Goal: Task Accomplishment & Management: Manage account settings

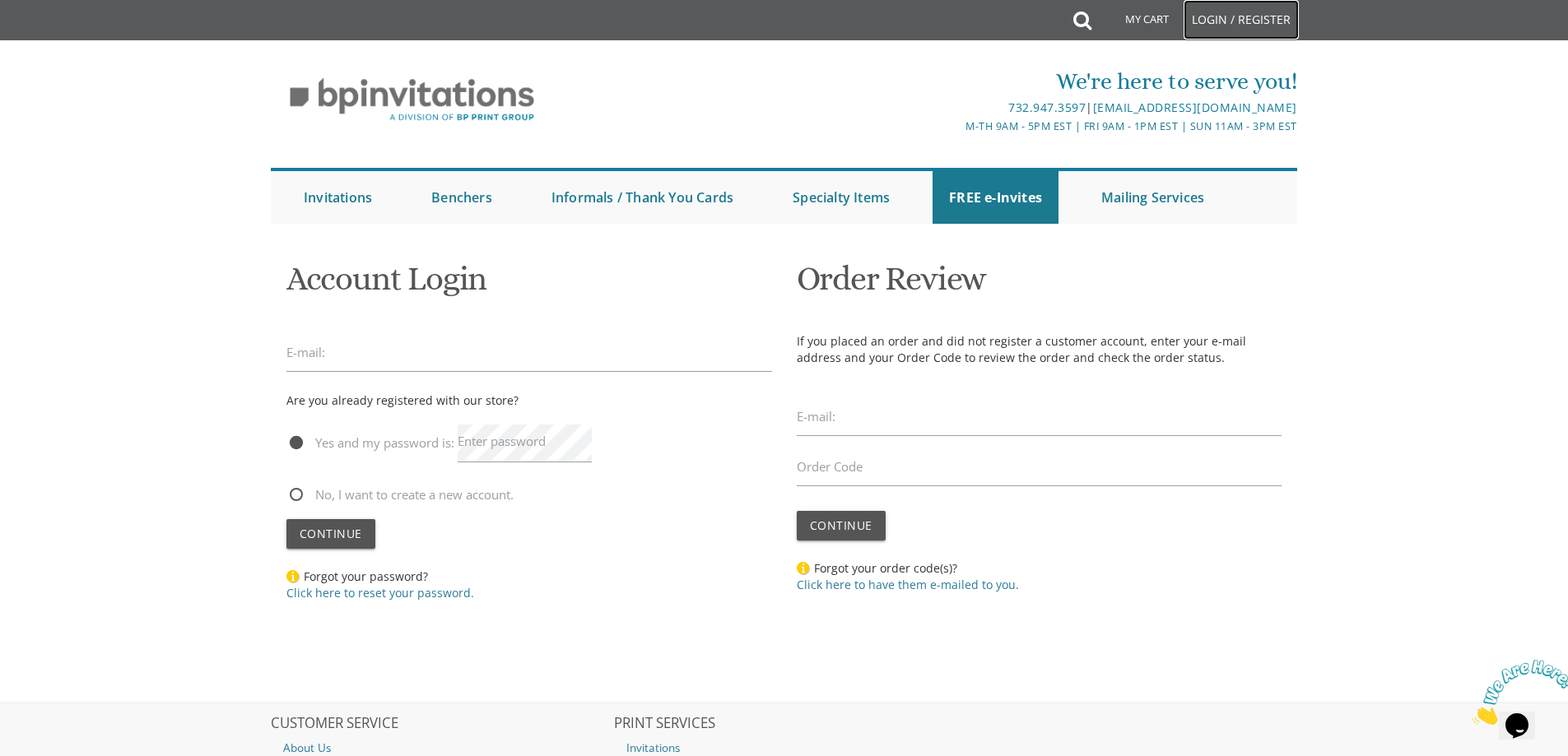
click at [1210, 15] on link "Login / Register" at bounding box center [1241, 20] width 116 height 40
click at [496, 446] on label "Enter password" at bounding box center [502, 441] width 88 height 17
click at [386, 359] on input "email" at bounding box center [529, 353] width 486 height 38
type input "avbounce@gmail.com"
click at [505, 446] on label "Enter password" at bounding box center [502, 441] width 88 height 17
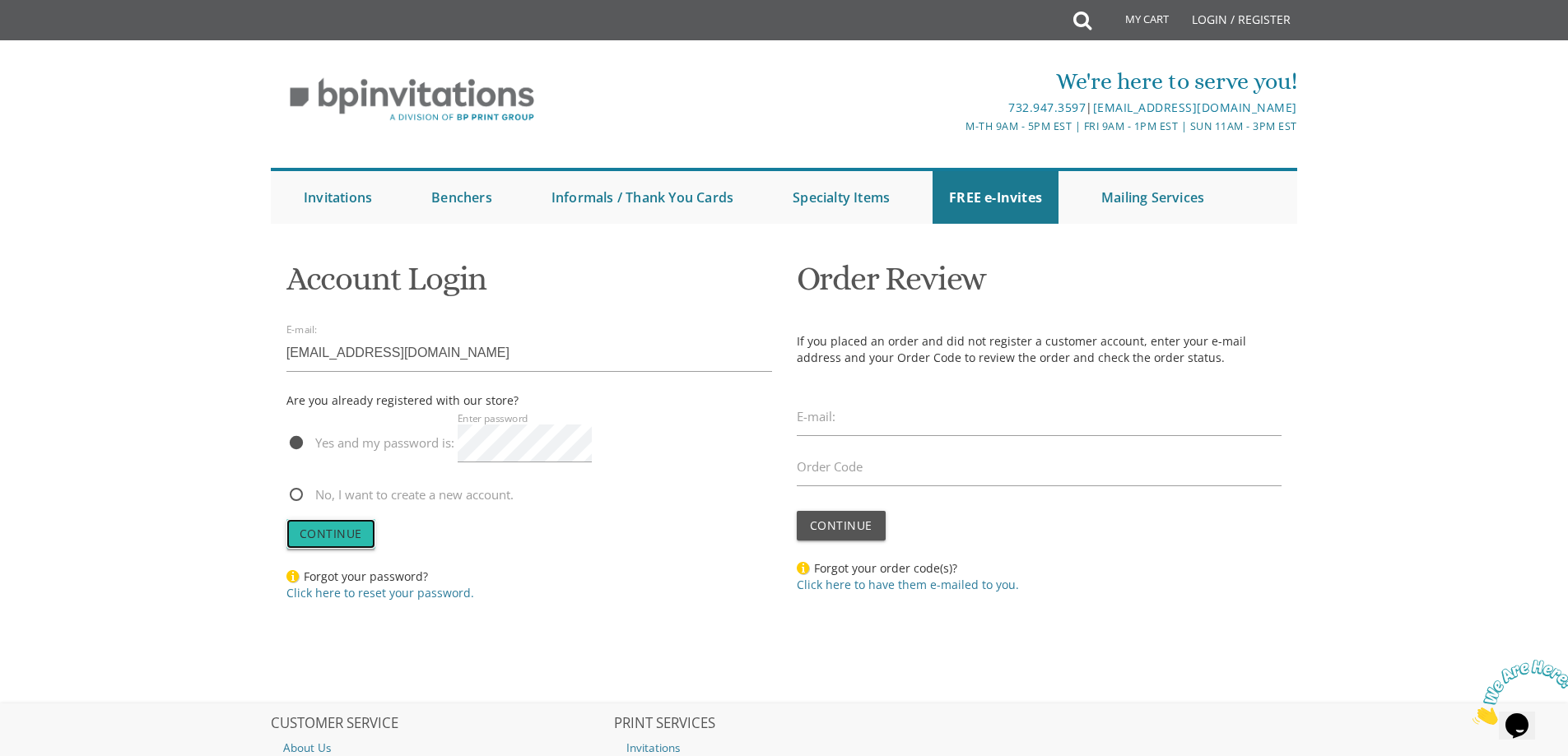
click at [313, 541] on span "Continue" at bounding box center [330, 534] width 63 height 16
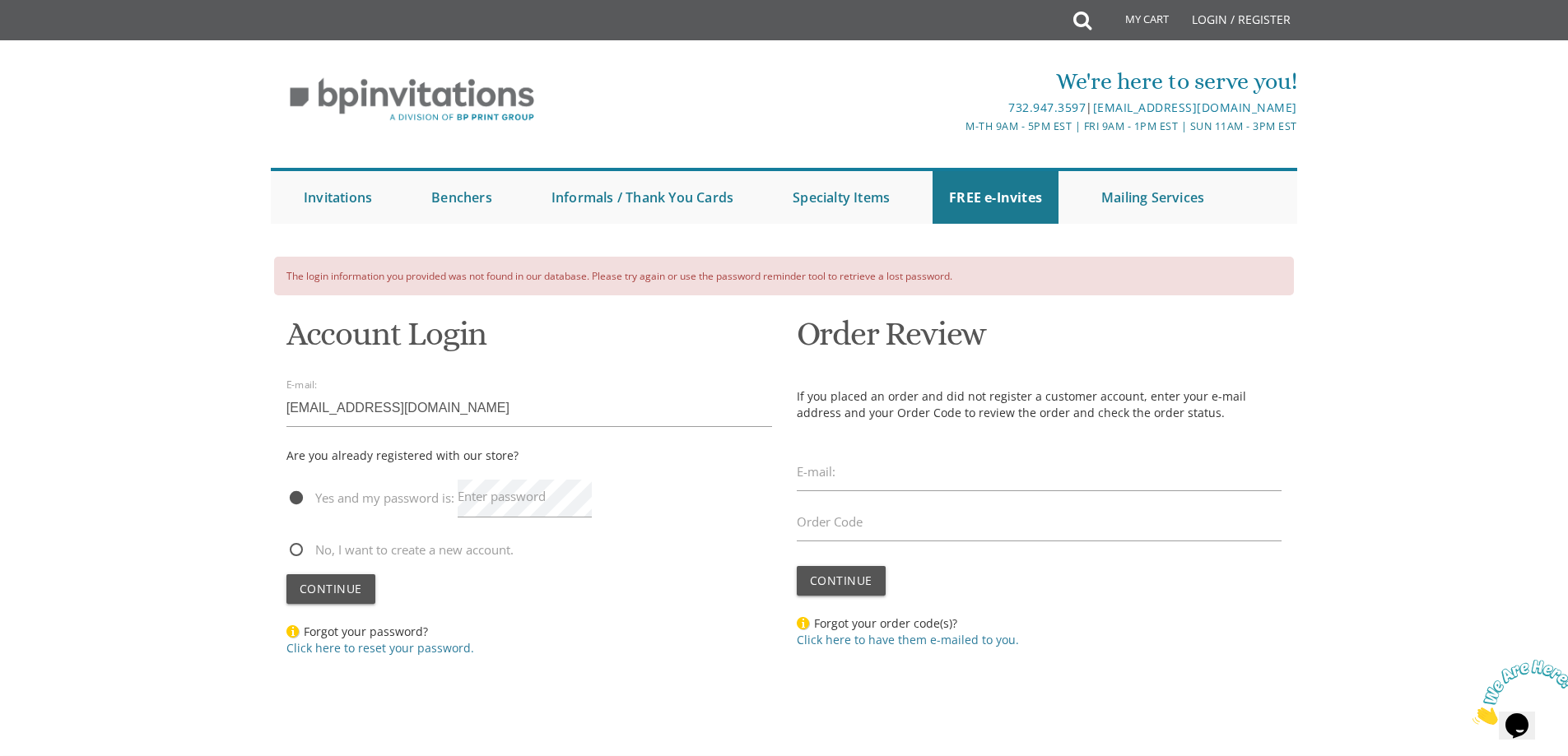
click at [496, 499] on label "Enter password" at bounding box center [502, 497] width 88 height 17
click at [339, 587] on span "Continue" at bounding box center [330, 589] width 63 height 16
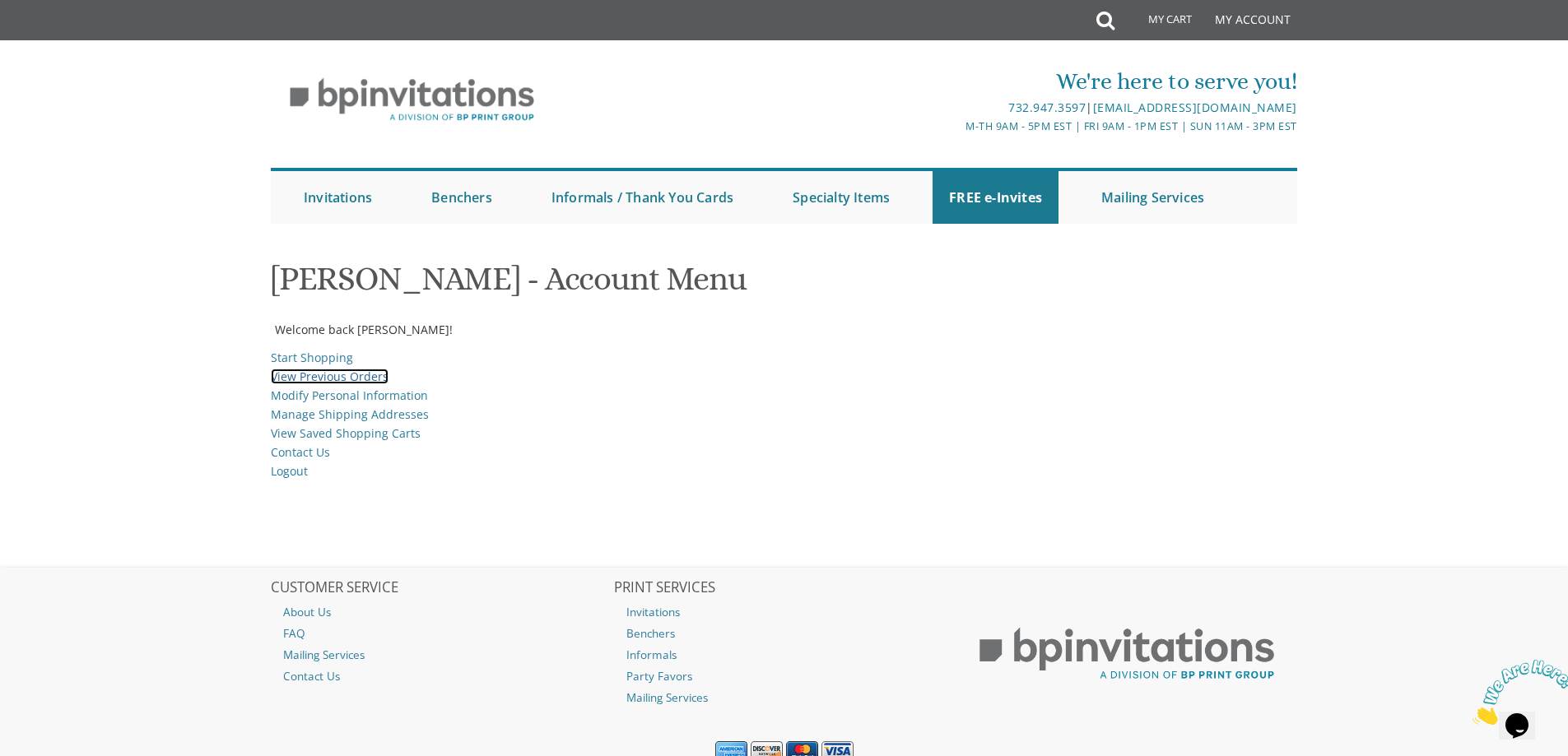
click at [323, 378] on link "View Previous Orders" at bounding box center [329, 376] width 117 height 16
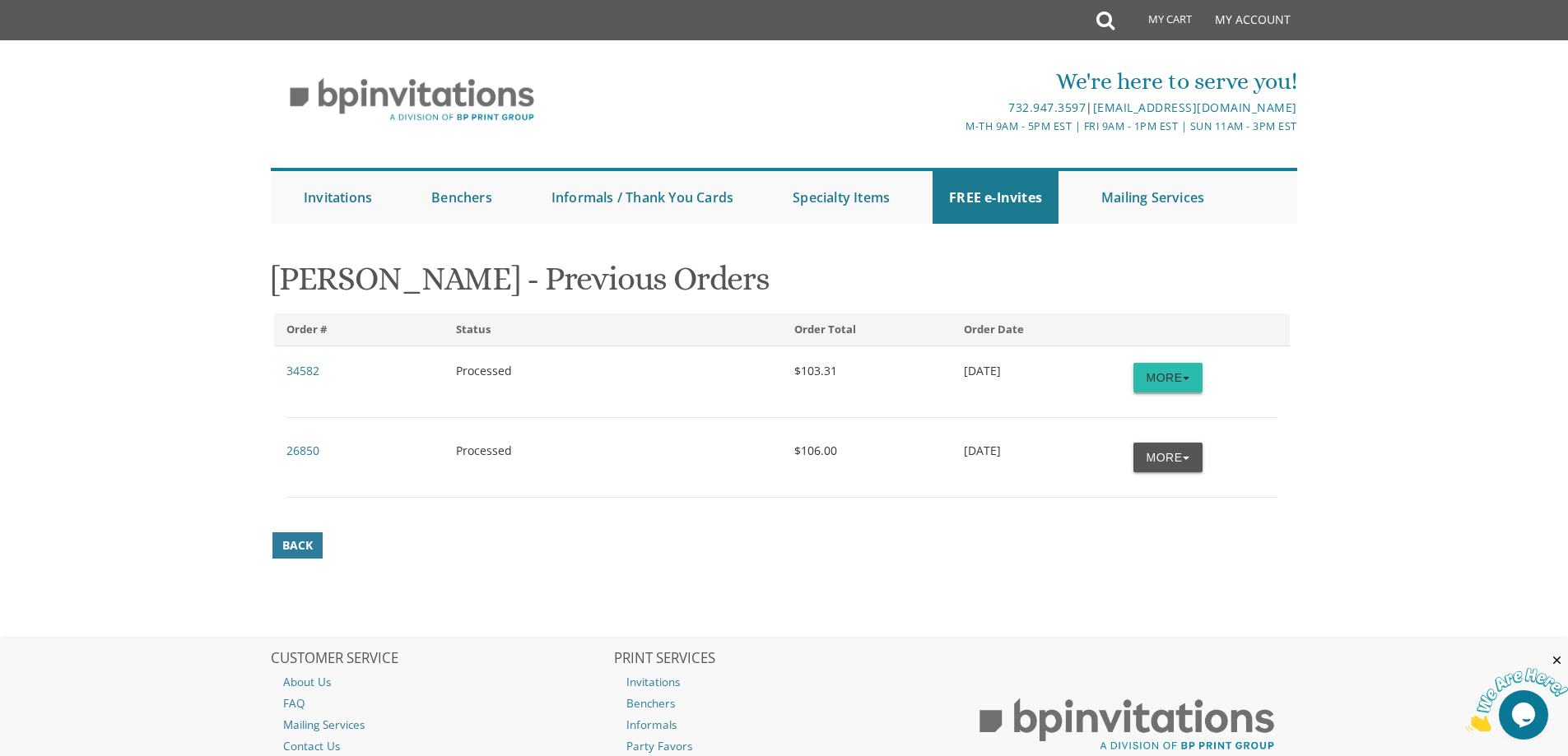
click at [1179, 384] on button "More" at bounding box center [1168, 378] width 69 height 29
click at [1157, 414] on link "Order Details" at bounding box center [1136, 409] width 130 height 22
